Goal: Task Accomplishment & Management: Manage account settings

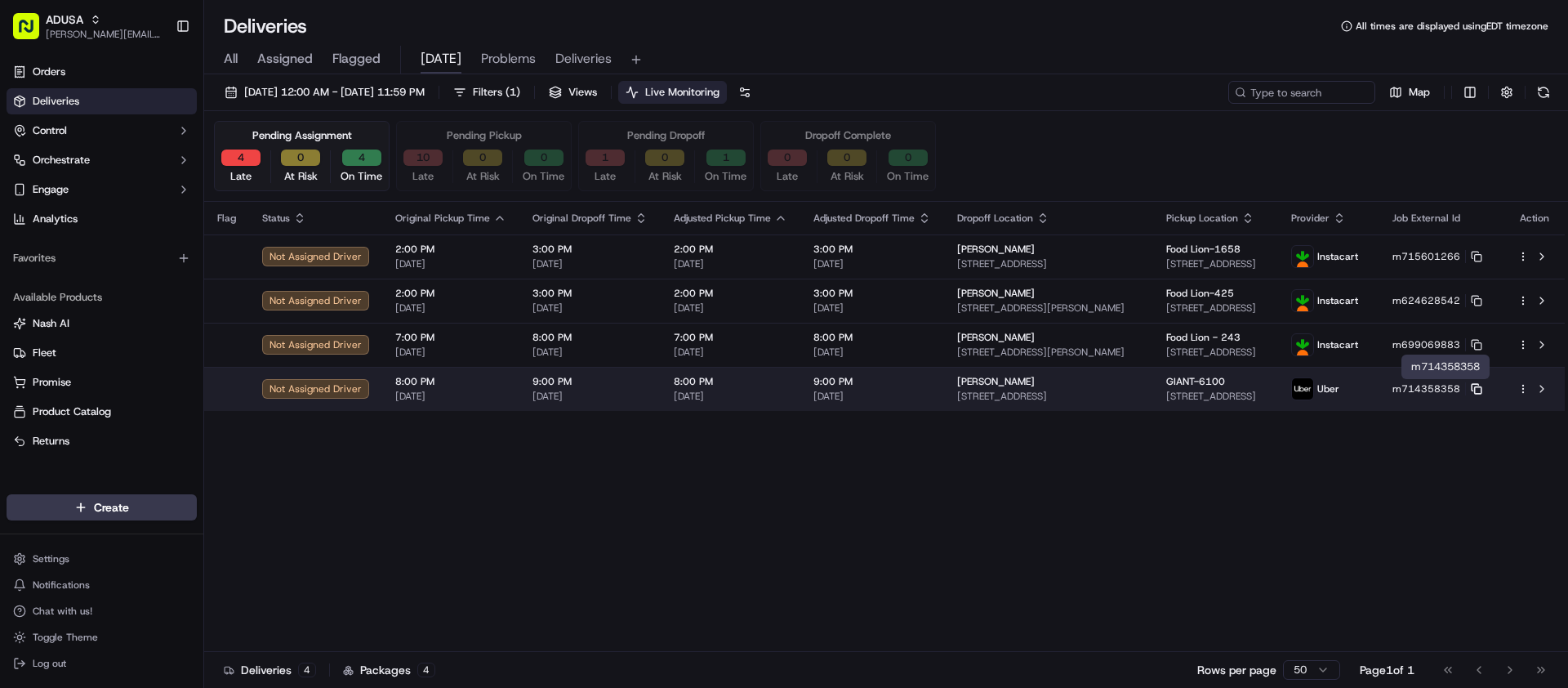
click at [1482, 387] on icon at bounding box center [1477, 389] width 12 height 12
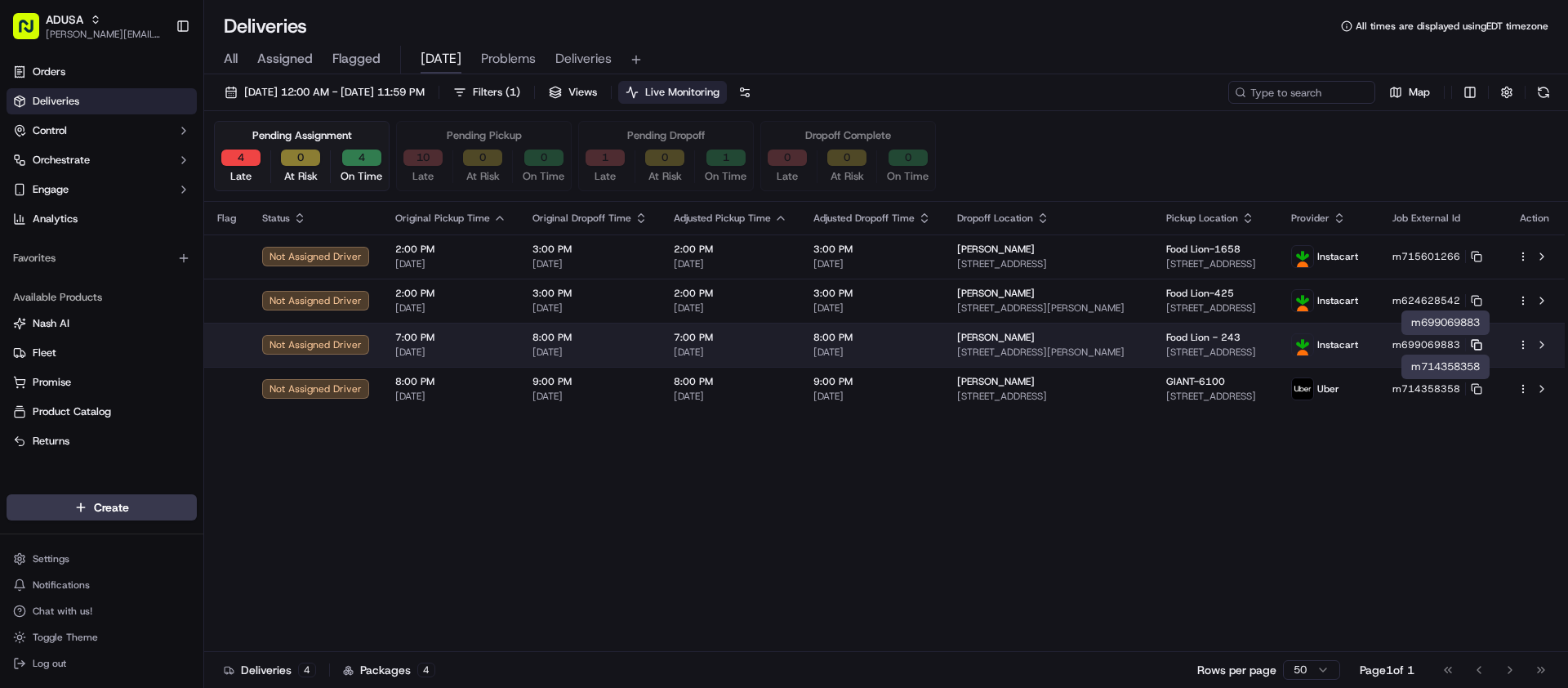
click at [1482, 344] on icon at bounding box center [1477, 344] width 12 height 12
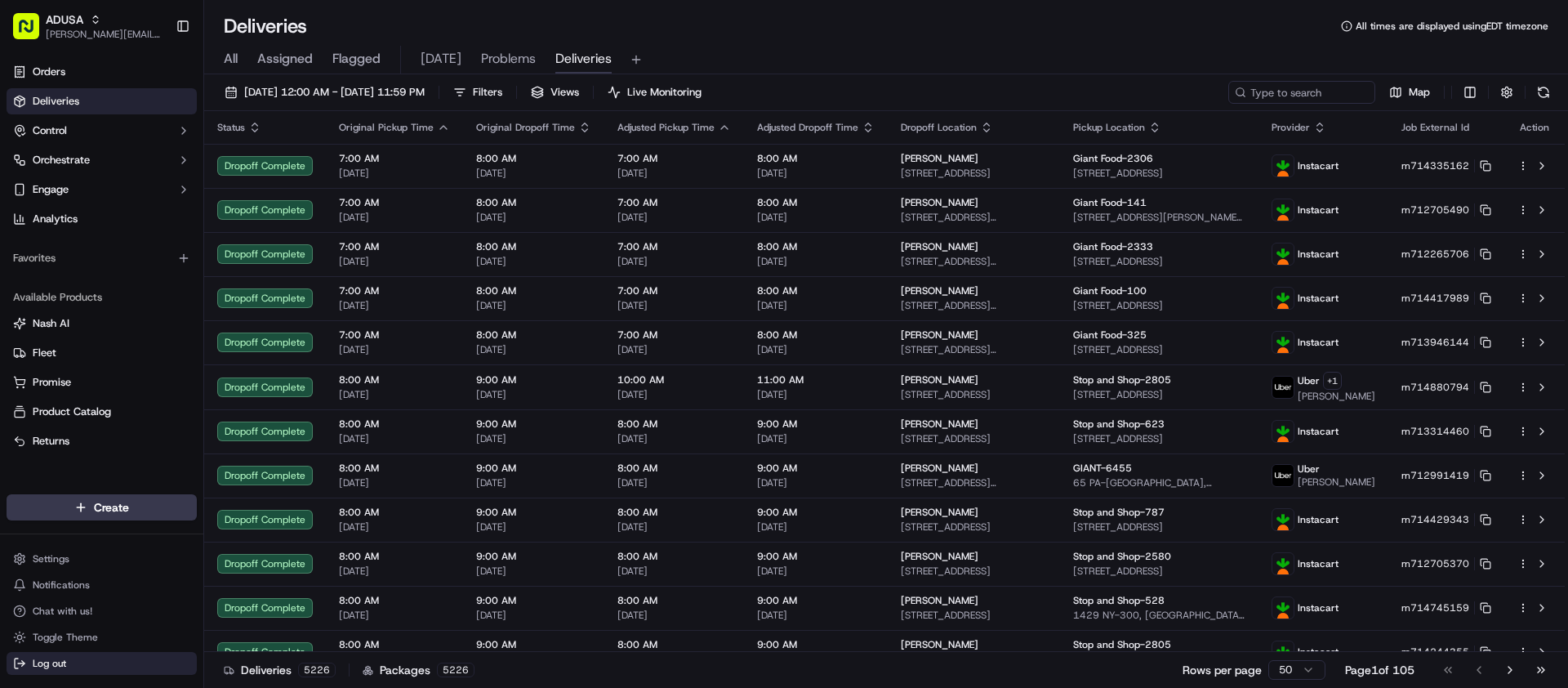
click at [76, 663] on button "Log out" at bounding box center [102, 662] width 190 height 23
